Goal: Task Accomplishment & Management: Use online tool/utility

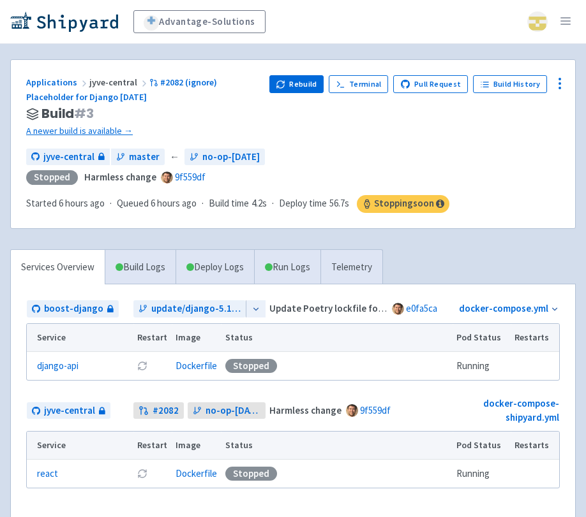
scroll to position [66, 0]
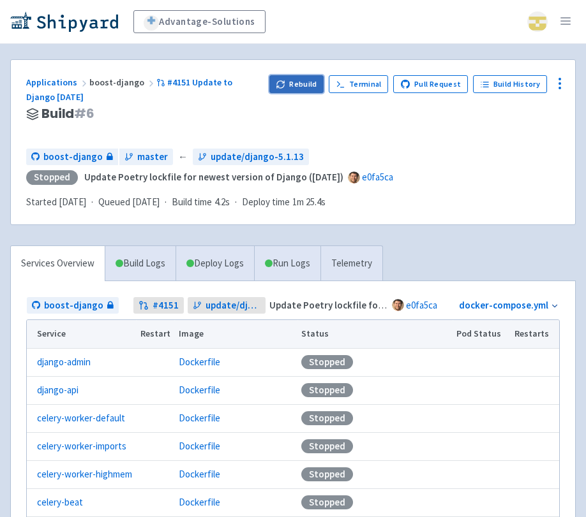
click at [299, 82] on button "Rebuild" at bounding box center [296, 84] width 55 height 18
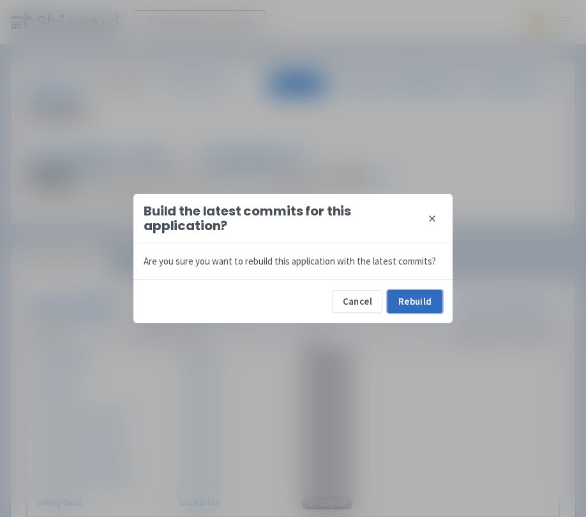
click at [409, 297] on button "Rebuild" at bounding box center [414, 301] width 55 height 23
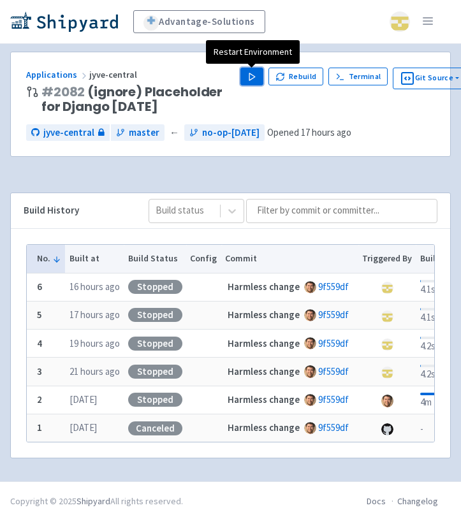
click at [250, 75] on polygon "button" at bounding box center [252, 76] width 6 height 7
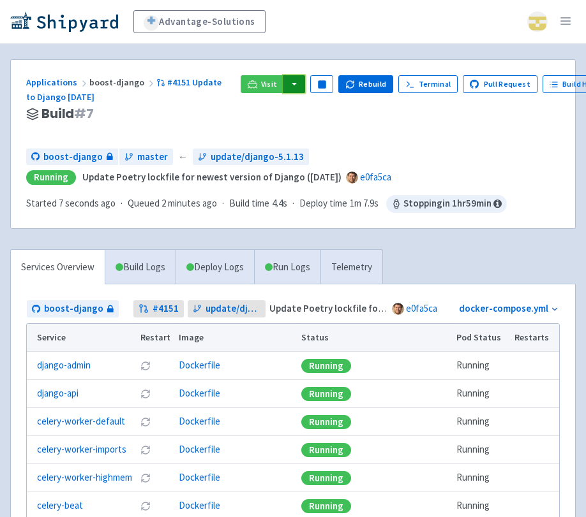
click at [289, 79] on button "button" at bounding box center [294, 84] width 22 height 18
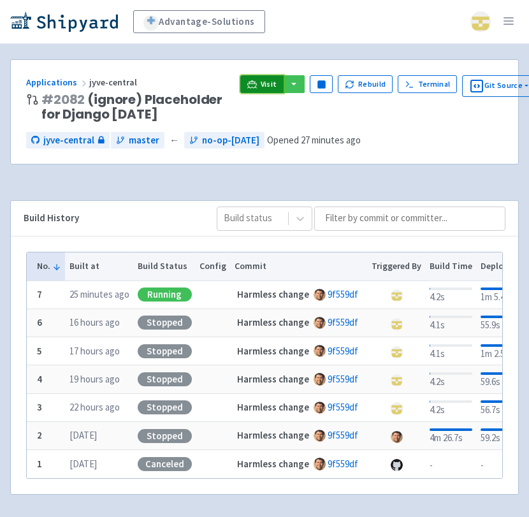
click at [259, 85] on link "Visit" at bounding box center [261, 84] width 43 height 18
